Goal: Task Accomplishment & Management: Complete application form

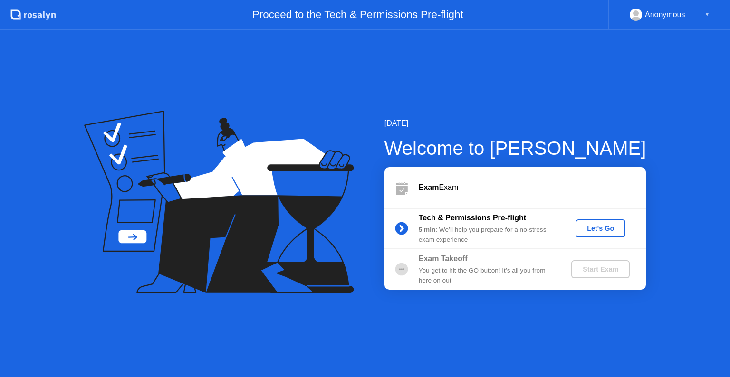
click at [592, 228] on div "Let's Go" at bounding box center [600, 229] width 42 height 8
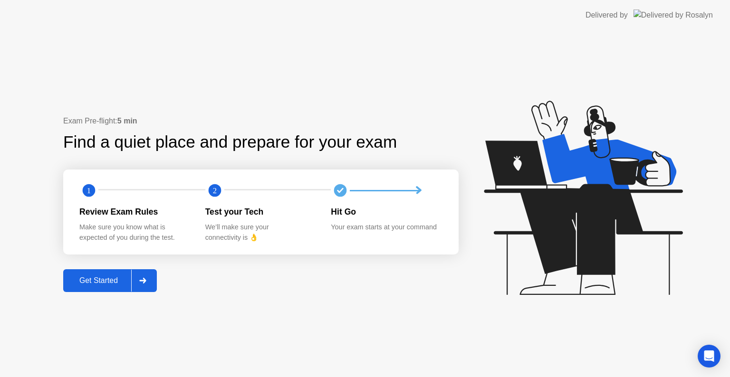
click at [153, 279] on div at bounding box center [142, 281] width 23 height 22
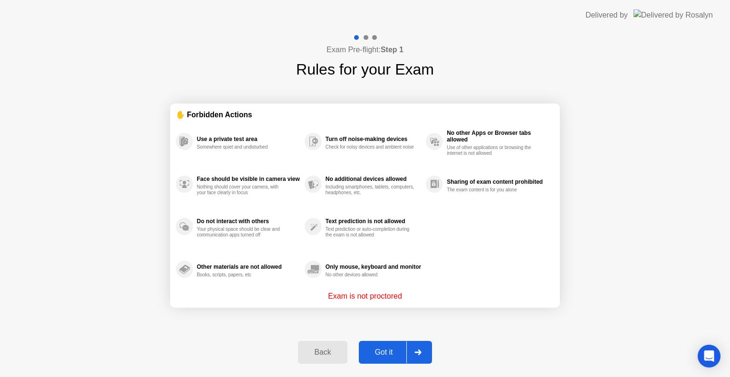
click at [418, 346] on div at bounding box center [417, 352] width 23 height 22
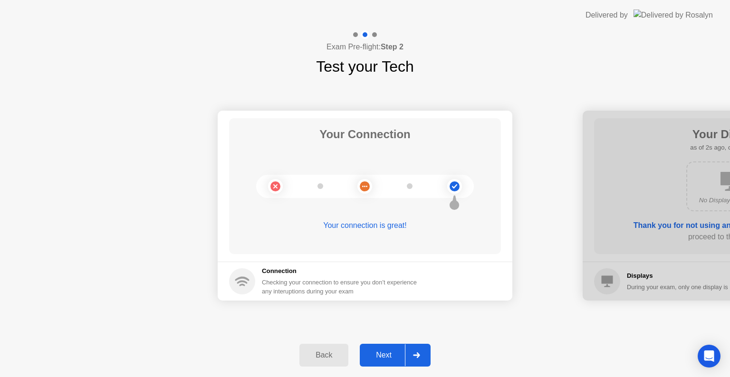
click at [423, 347] on div at bounding box center [416, 355] width 23 height 22
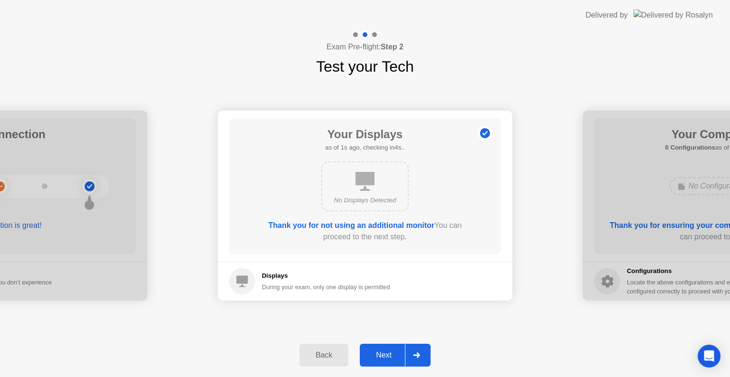
click at [423, 353] on div at bounding box center [416, 355] width 23 height 22
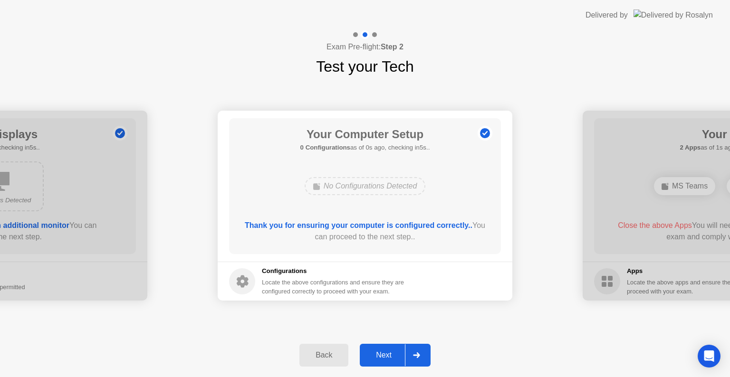
click at [423, 353] on div at bounding box center [416, 355] width 23 height 22
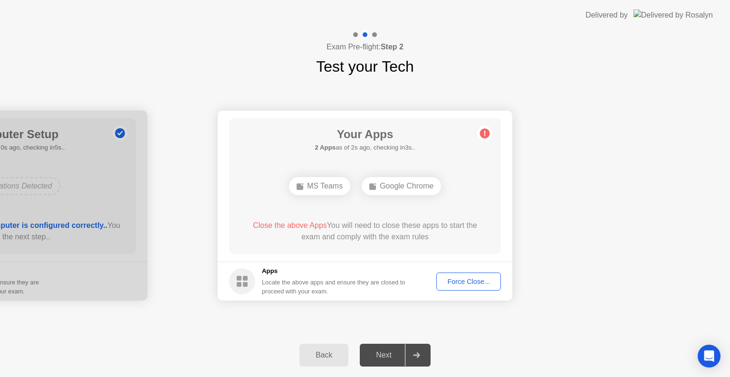
click at [455, 284] on div "Force Close..." at bounding box center [468, 282] width 58 height 8
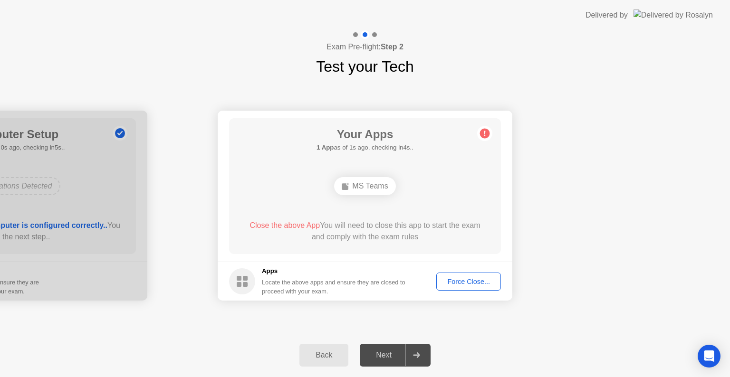
click at [454, 278] on div "Force Close..." at bounding box center [468, 282] width 58 height 8
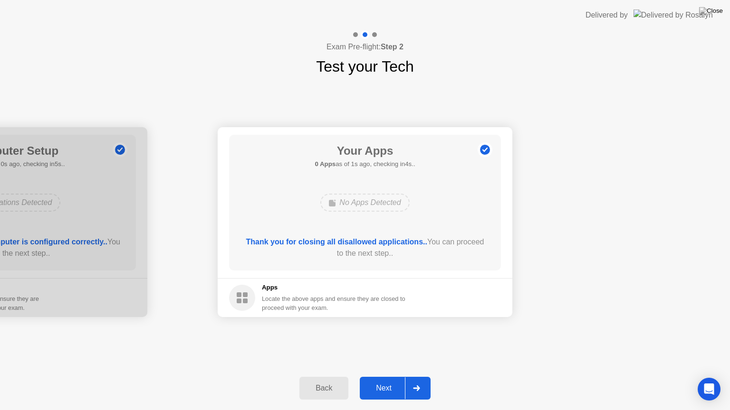
click at [417, 377] on icon at bounding box center [416, 389] width 7 height 6
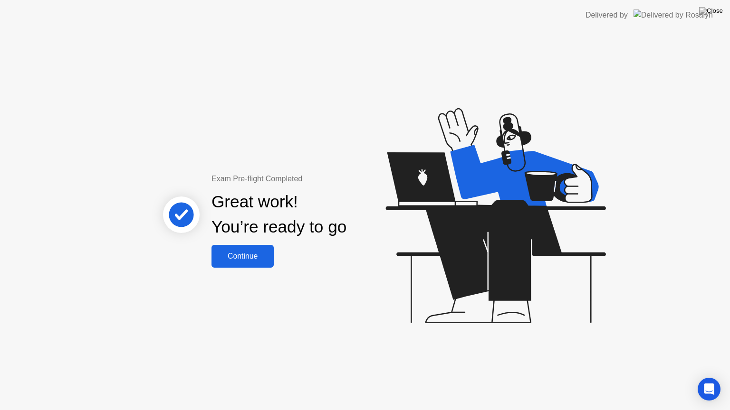
click at [246, 252] on div "Continue" at bounding box center [242, 256] width 57 height 9
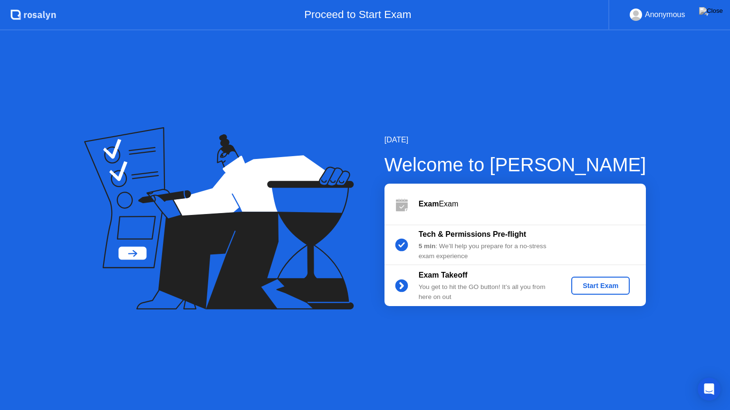
click at [614, 289] on div "Start Exam" at bounding box center [600, 286] width 51 height 8
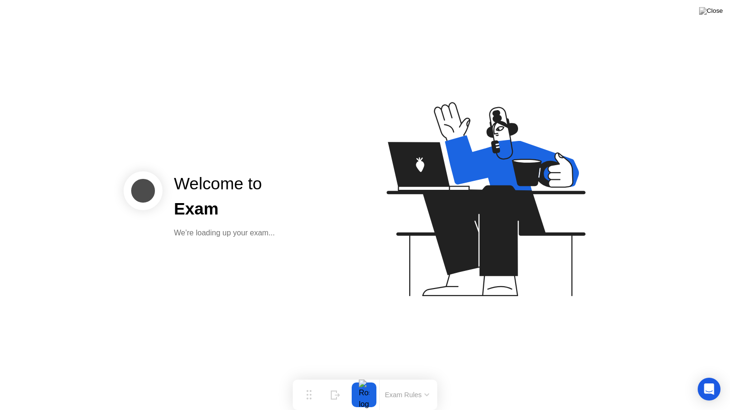
click at [412, 377] on button "Exam Rules" at bounding box center [407, 395] width 50 height 9
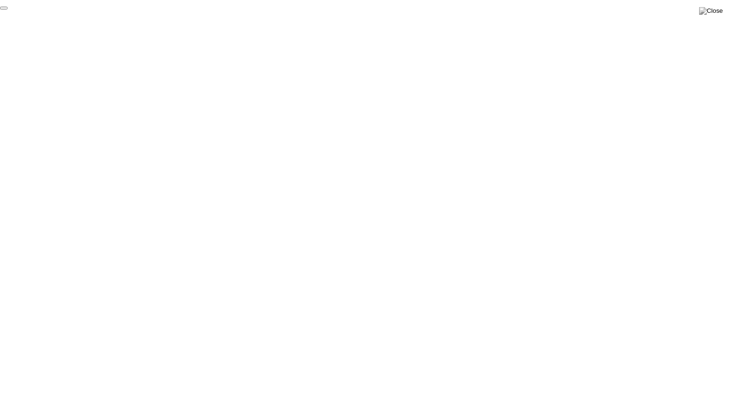
click div "End Proctoring Session"
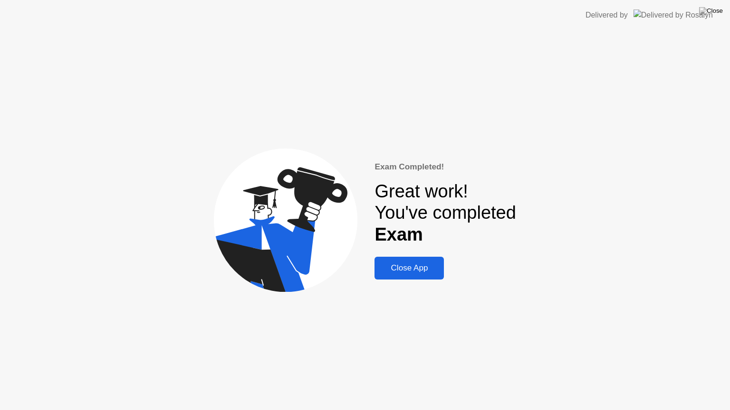
click at [429, 269] on div "Close App" at bounding box center [409, 268] width 64 height 9
